Goal: Task Accomplishment & Management: Complete application form

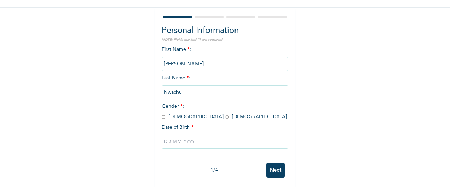
scroll to position [60, 0]
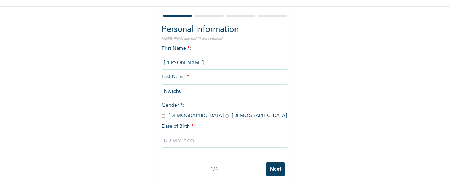
click at [274, 162] on input "Next" at bounding box center [275, 169] width 18 height 14
click at [182, 110] on span "Gender * : [DEMOGRAPHIC_DATA] [DEMOGRAPHIC_DATA]" at bounding box center [224, 110] width 125 height 15
click at [225, 113] on input "radio" at bounding box center [227, 116] width 4 height 7
radio input "true"
click at [277, 162] on input "Next" at bounding box center [275, 169] width 18 height 14
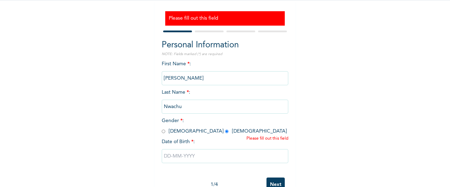
click at [202, 154] on input "text" at bounding box center [225, 156] width 127 height 14
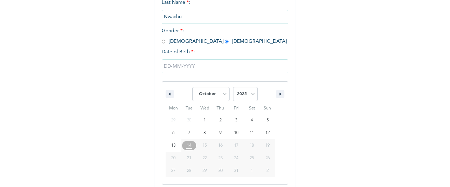
scroll to position [154, 0]
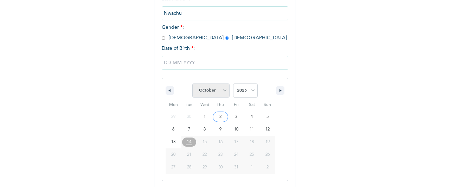
click at [222, 92] on select "January February March April May June July August September October November De…" at bounding box center [210, 91] width 37 height 14
select select "4"
click at [192, 84] on select "January February March April May June July August September October November De…" at bounding box center [210, 91] width 37 height 14
type input "[DATE]"
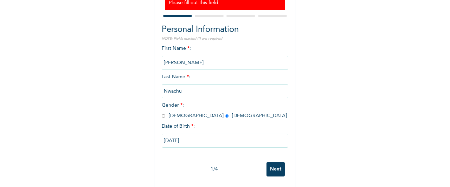
click at [206, 134] on input "[DATE]" at bounding box center [225, 141] width 127 height 14
select select "4"
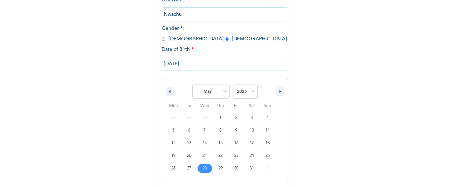
scroll to position [154, 0]
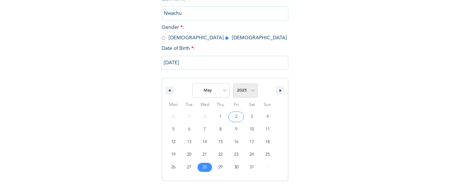
click at [249, 88] on select "2025 2024 2023 2022 2021 2020 2019 2018 2017 2016 2015 2014 2013 2012 2011 2010…" at bounding box center [245, 91] width 25 height 14
select select "1972"
click at [233, 84] on select "2025 2024 2023 2022 2021 2020 2019 2018 2017 2016 2015 2014 2013 2012 2011 2010…" at bounding box center [245, 91] width 25 height 14
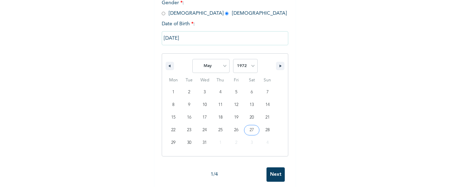
scroll to position [189, 0]
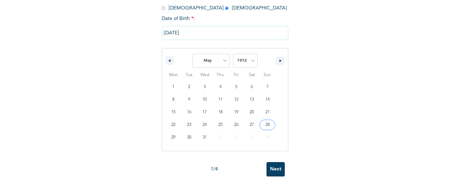
type input "[DATE]"
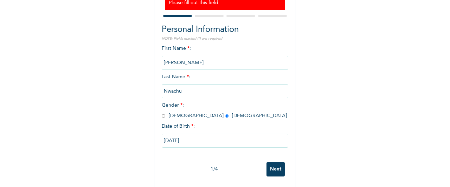
click at [275, 162] on input "Next" at bounding box center [275, 169] width 18 height 14
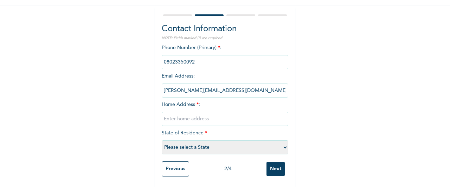
click at [210, 116] on input "text" at bounding box center [225, 119] width 127 height 14
type input "[STREET_ADDRESS][PERSON_NAME]. GOD'SGRACE ESTATE, [GEOGRAPHIC_DATA]"
click at [235, 141] on select "Please select a State [PERSON_NAME] (FCT) [PERSON_NAME] Ibom [GEOGRAPHIC_DATA] …" at bounding box center [225, 148] width 127 height 14
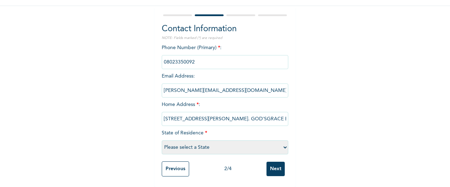
select select "25"
click at [162, 141] on select "Please select a State [PERSON_NAME] (FCT) [PERSON_NAME] Ibom [GEOGRAPHIC_DATA] …" at bounding box center [225, 148] width 127 height 14
click at [271, 164] on input "Next" at bounding box center [275, 169] width 18 height 14
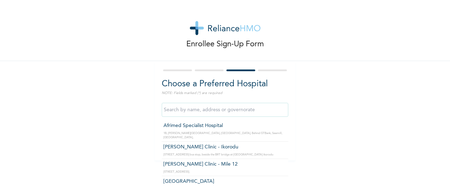
click at [232, 115] on input "text" at bounding box center [225, 110] width 127 height 14
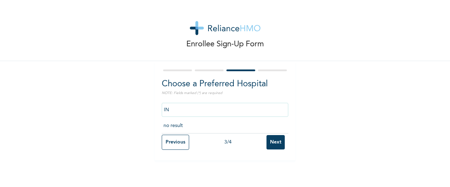
type input "I"
type input "S"
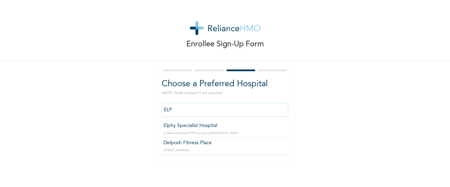
type input "Elphy Specialist Hospital"
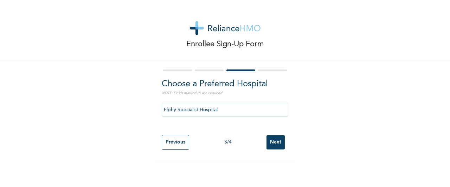
click at [276, 140] on input "Next" at bounding box center [275, 142] width 18 height 14
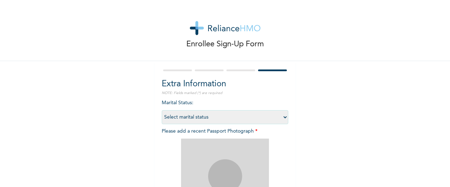
click at [281, 118] on select "Select marital status [DEMOGRAPHIC_DATA] Married [DEMOGRAPHIC_DATA] Widow/[DEMO…" at bounding box center [225, 117] width 127 height 14
select select "2"
click at [162, 110] on select "Select marital status [DEMOGRAPHIC_DATA] Married [DEMOGRAPHIC_DATA] Widow/[DEMO…" at bounding box center [225, 117] width 127 height 14
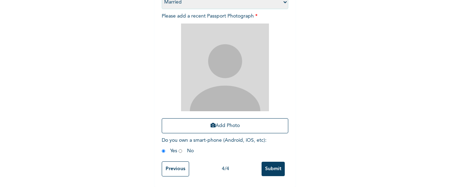
scroll to position [121, 0]
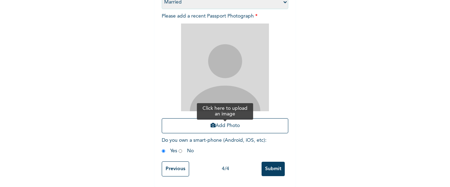
click at [231, 121] on button "Add Photo" at bounding box center [225, 125] width 127 height 15
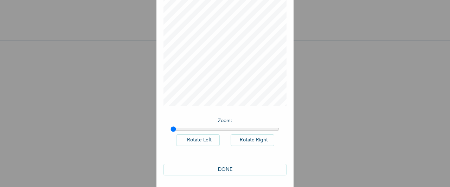
scroll to position [58, 0]
click at [226, 168] on button "DONE" at bounding box center [224, 168] width 123 height 12
click at [222, 166] on button "DONE" at bounding box center [224, 168] width 123 height 12
click at [246, 135] on button "Rotate Right" at bounding box center [253, 139] width 44 height 12
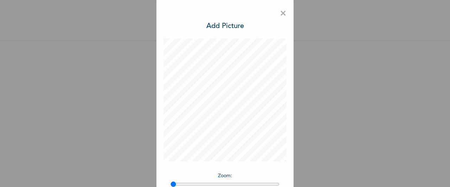
scroll to position [0, 0]
click at [235, 26] on h3 "Add Picture" at bounding box center [225, 27] width 38 height 11
click at [283, 15] on span "×" at bounding box center [283, 14] width 7 height 15
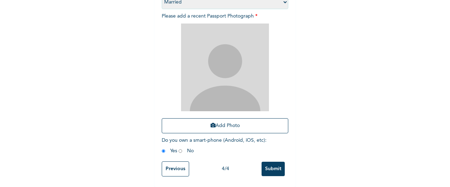
scroll to position [121, 0]
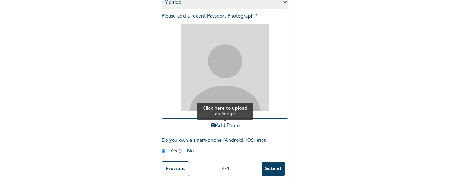
click at [228, 121] on button "Add Photo" at bounding box center [225, 125] width 127 height 15
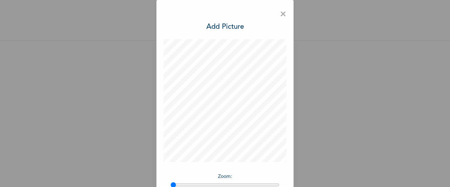
scroll to position [35, 0]
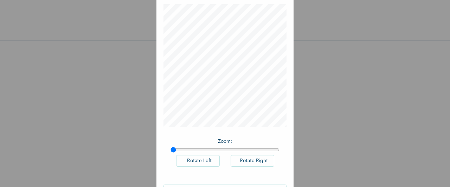
click at [251, 159] on button "Rotate Right" at bounding box center [253, 161] width 44 height 12
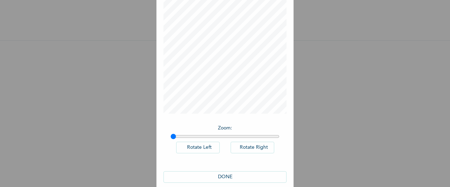
scroll to position [58, 0]
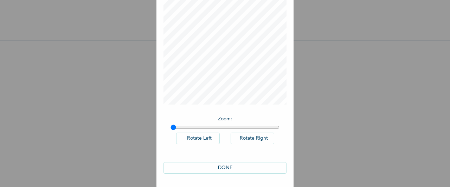
click at [224, 168] on button "DONE" at bounding box center [224, 168] width 123 height 12
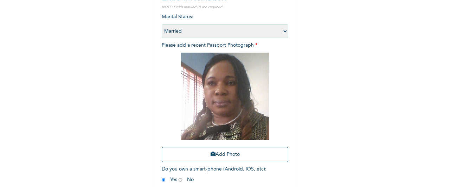
scroll to position [121, 0]
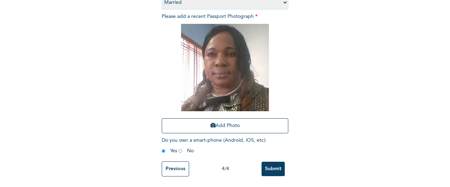
click at [274, 167] on input "Submit" at bounding box center [272, 169] width 23 height 14
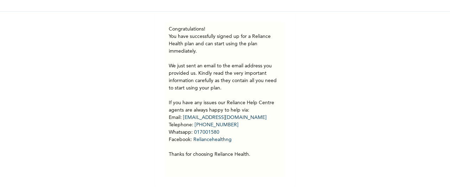
scroll to position [0, 0]
